Goal: Task Accomplishment & Management: Use online tool/utility

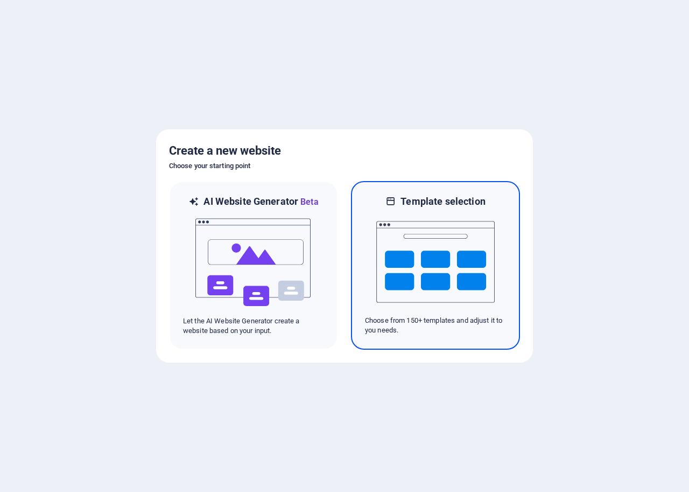
click at [410, 254] on img at bounding box center [435, 262] width 118 height 108
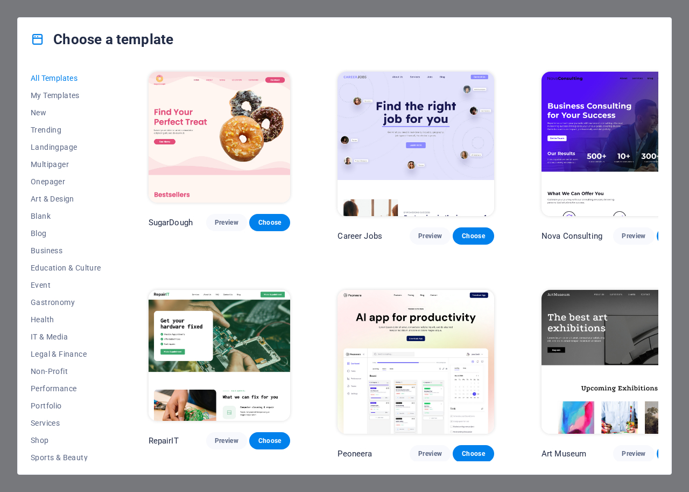
scroll to position [54, 0]
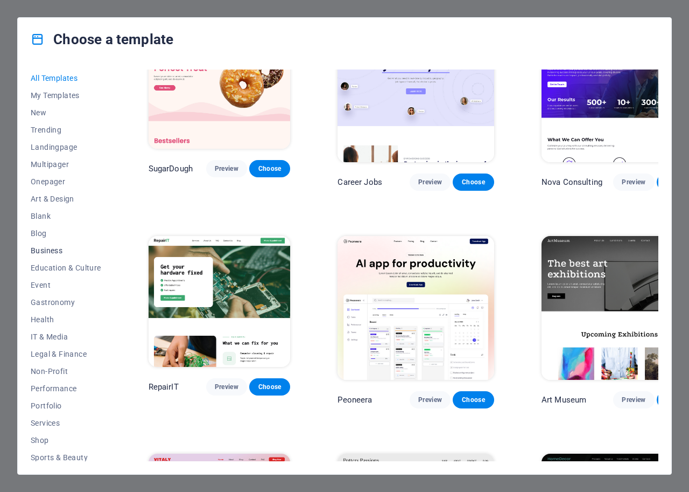
click at [69, 253] on span "Business" at bounding box center [66, 250] width 71 height 9
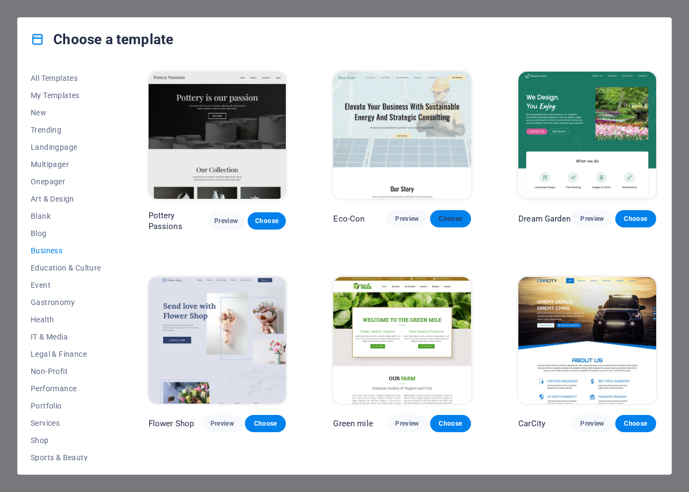
click at [437, 223] on button "Choose" at bounding box center [450, 218] width 41 height 17
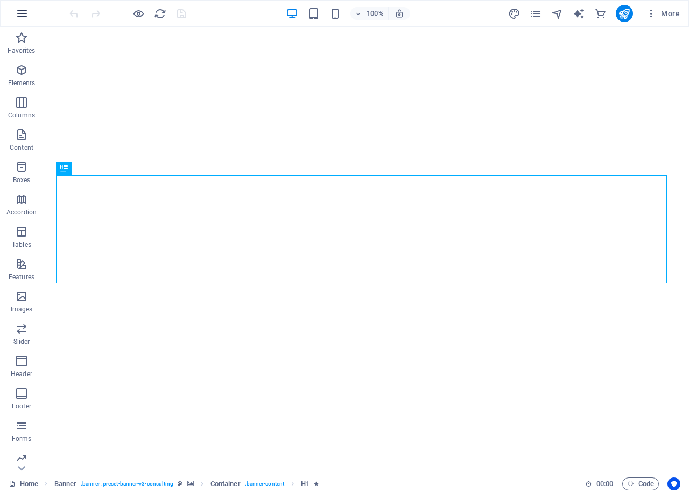
click at [25, 12] on icon "button" at bounding box center [22, 13] width 13 height 13
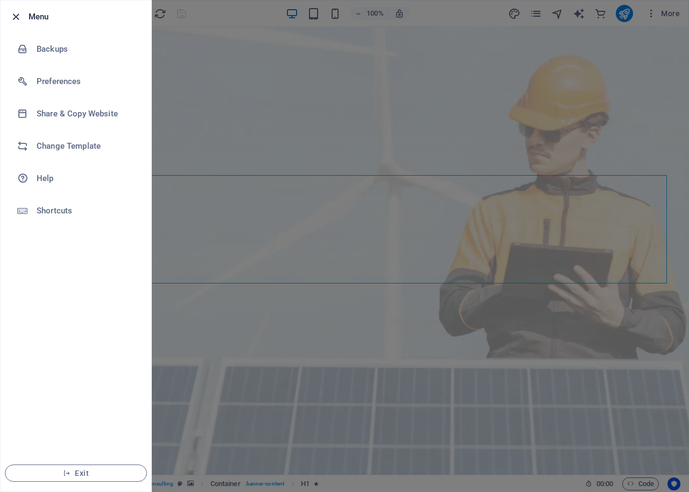
click at [16, 17] on icon "button" at bounding box center [16, 17] width 12 height 12
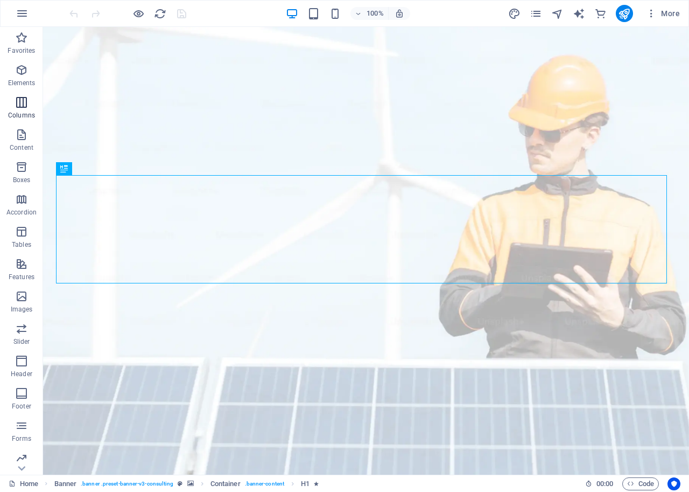
click at [29, 113] on p "Columns" at bounding box center [21, 115] width 27 height 9
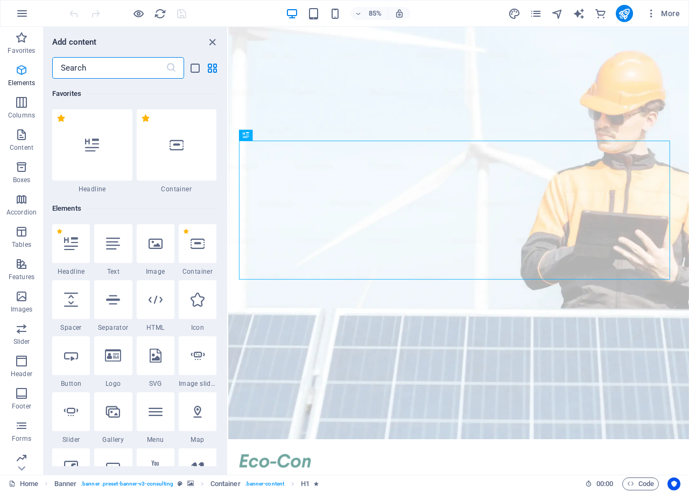
scroll to position [533, 0]
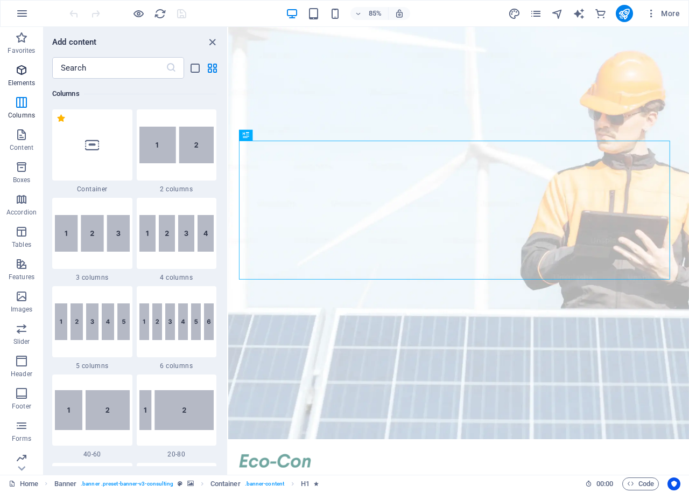
click at [24, 79] on p "Elements" at bounding box center [21, 83] width 27 height 9
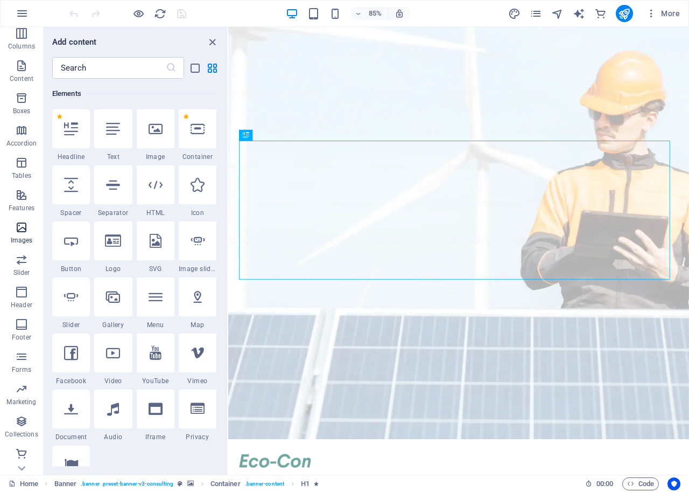
scroll to position [69, 0]
click at [22, 355] on icon "button" at bounding box center [21, 355] width 13 height 13
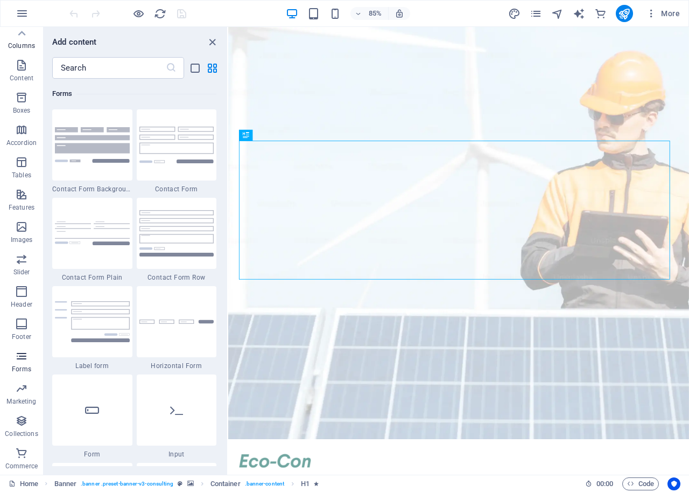
scroll to position [7861, 0]
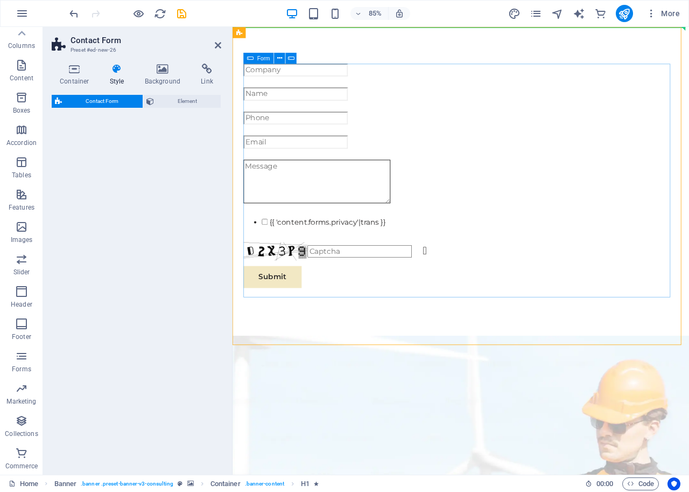
select select "rem"
select select "preset-contact-form-v3-background"
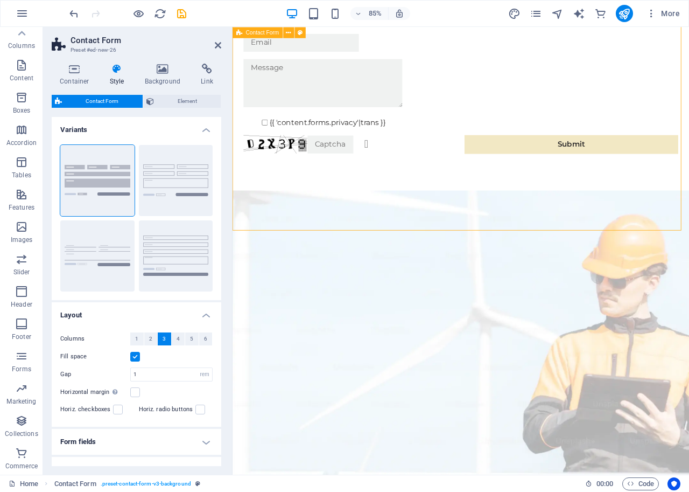
scroll to position [0, 0]
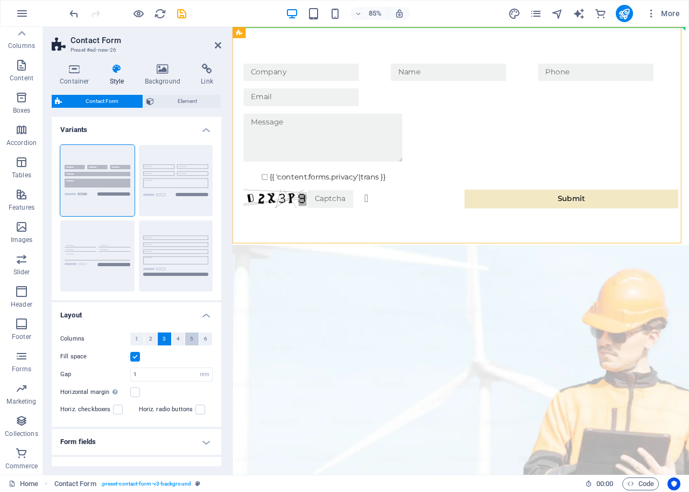
click at [190, 338] on span "5" at bounding box center [191, 338] width 3 height 13
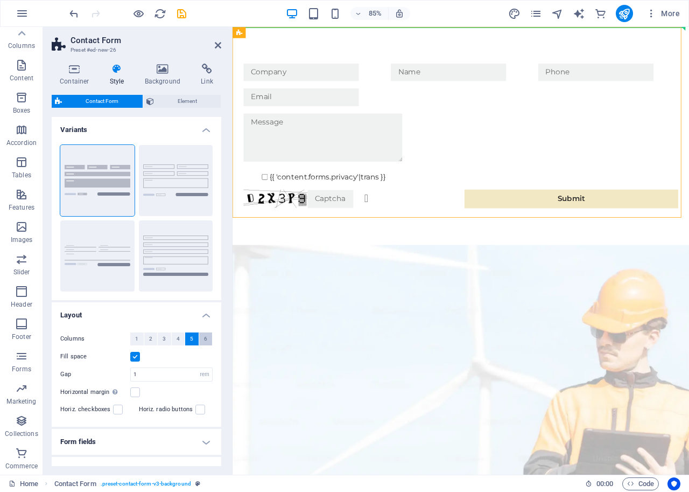
click at [206, 339] on button "6" at bounding box center [205, 338] width 13 height 13
click at [628, 13] on icon "publish" at bounding box center [624, 14] width 12 height 12
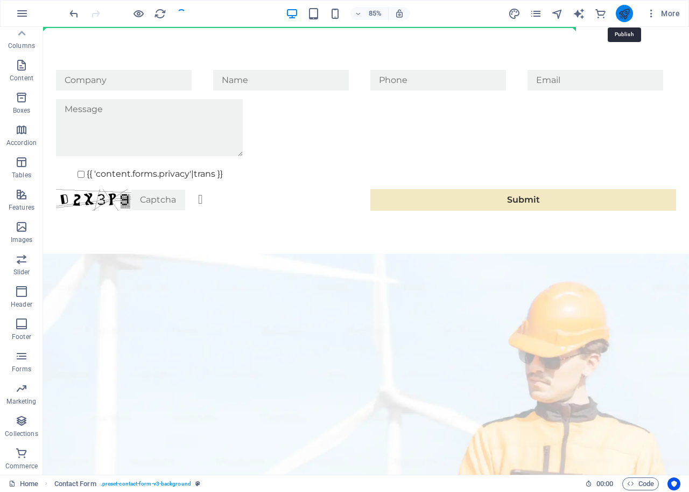
checkbox input "false"
